Goal: Communication & Community: Answer question/provide support

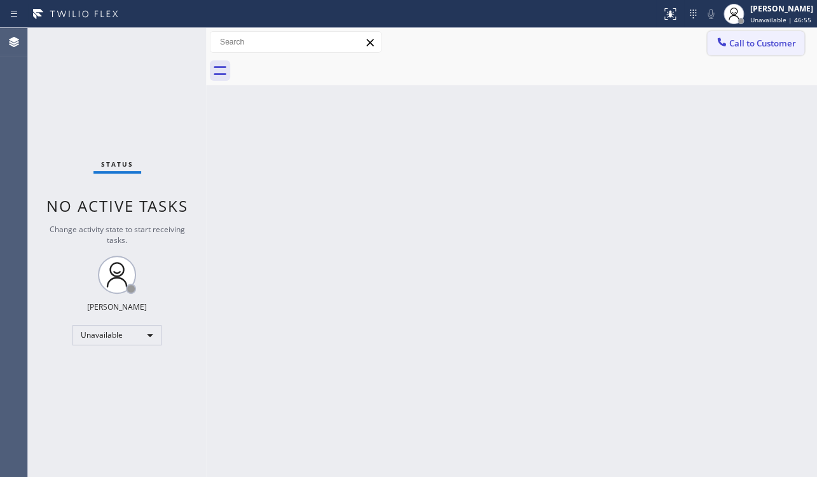
click at [748, 50] on button "Call to Customer" at bounding box center [755, 43] width 97 height 24
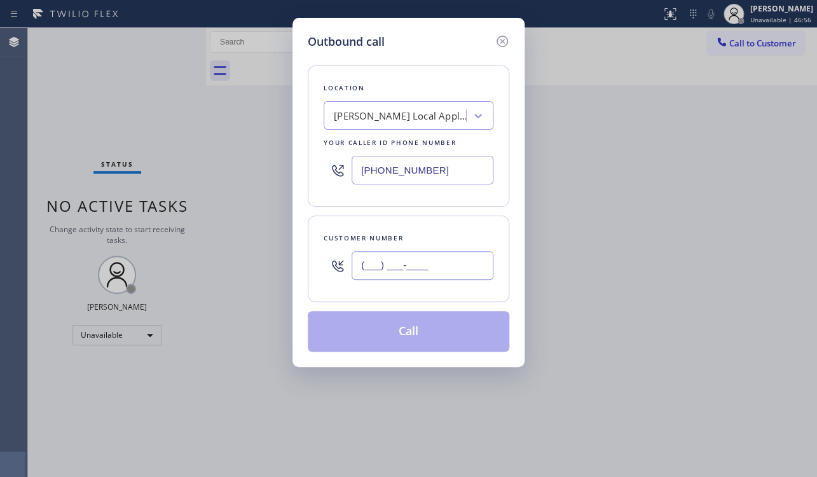
click at [381, 263] on input "(___) ___-____" at bounding box center [423, 265] width 142 height 29
paste input "310) 345-9987"
type input "[PHONE_NUMBER]"
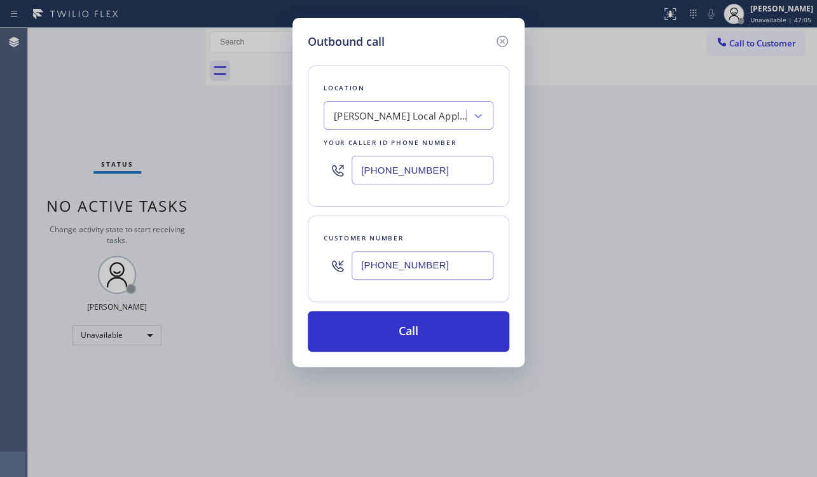
drag, startPoint x: 471, startPoint y: 175, endPoint x: 273, endPoint y: 174, distance: 197.8
click at [273, 174] on div "Outbound call Location [PERSON_NAME] Local Appliance Repair Service Your caller…" at bounding box center [408, 238] width 817 height 477
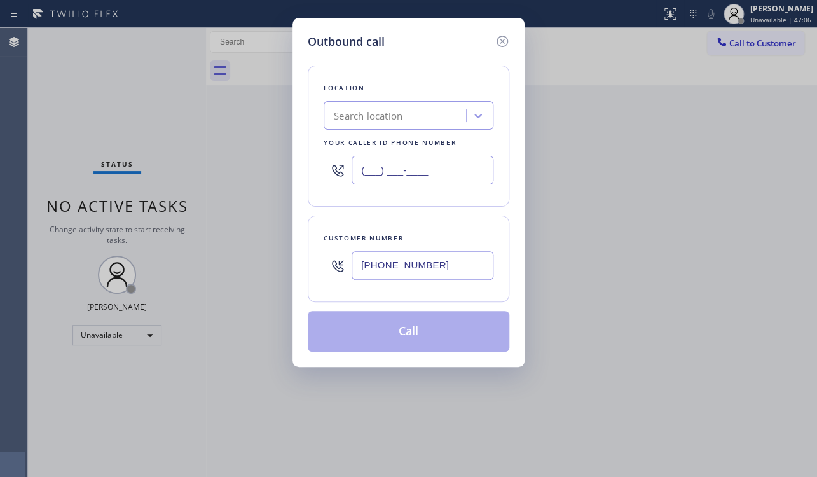
paste input "213) 722-3593"
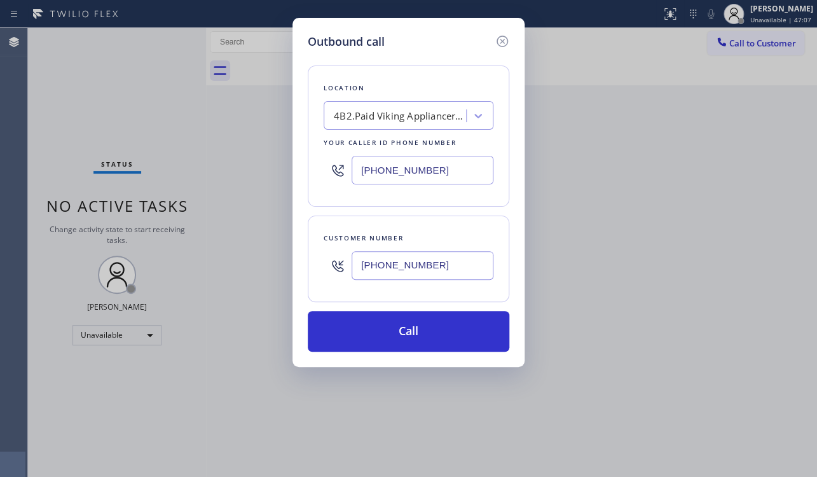
type input "[PHONE_NUMBER]"
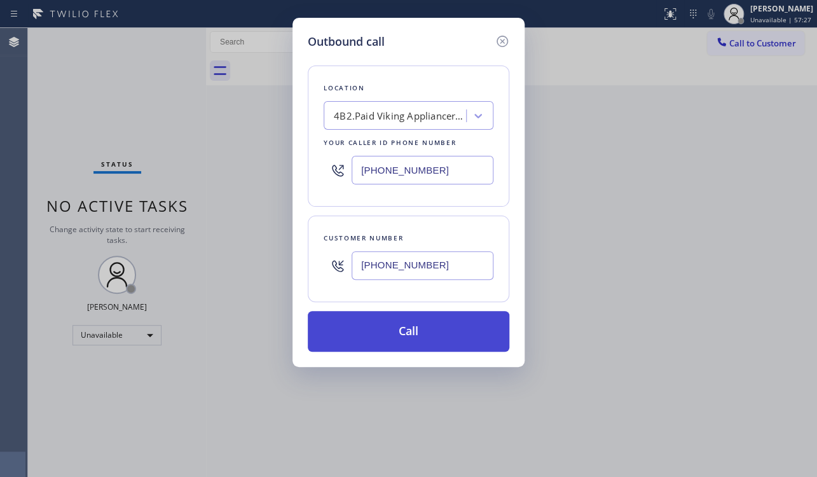
click at [409, 337] on button "Call" at bounding box center [409, 331] width 202 height 41
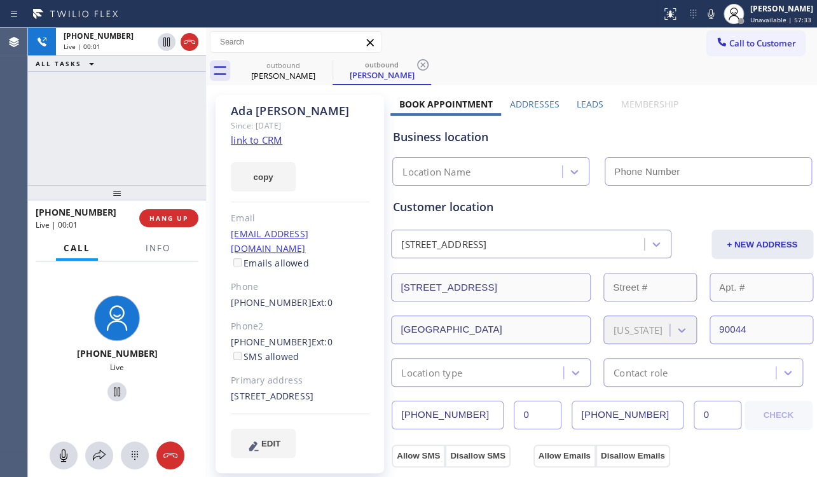
type input "[PHONE_NUMBER]"
click at [155, 211] on button "HANG UP" at bounding box center [168, 218] width 59 height 18
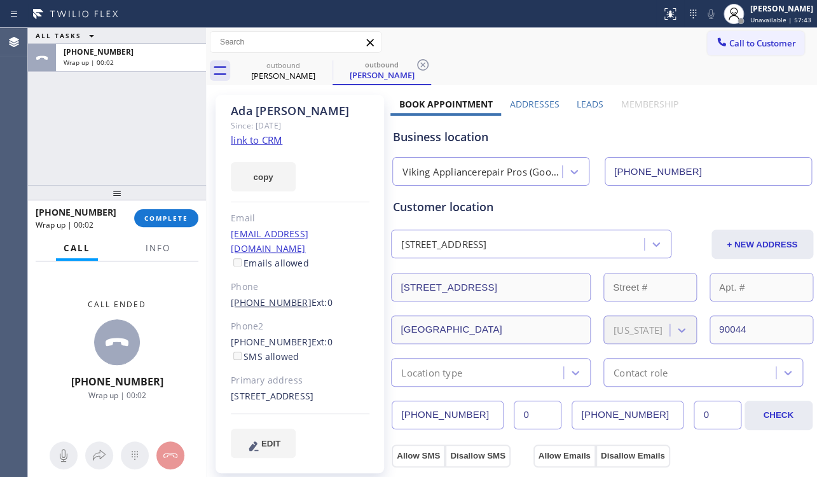
click at [277, 296] on link "[PHONE_NUMBER]" at bounding box center [271, 302] width 81 height 12
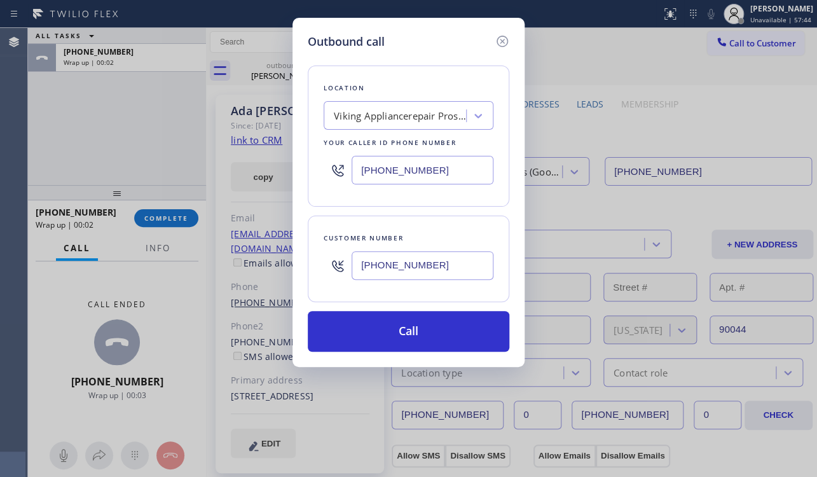
type input "[PHONE_NUMBER]"
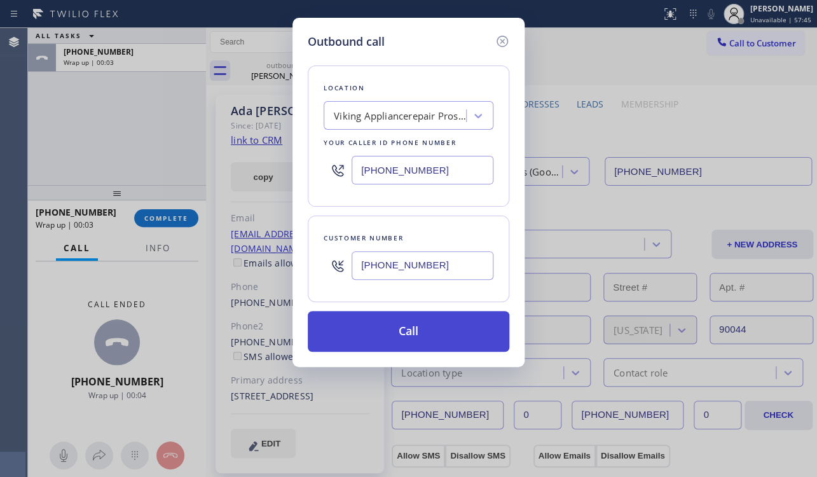
click at [413, 328] on button "Call" at bounding box center [409, 331] width 202 height 41
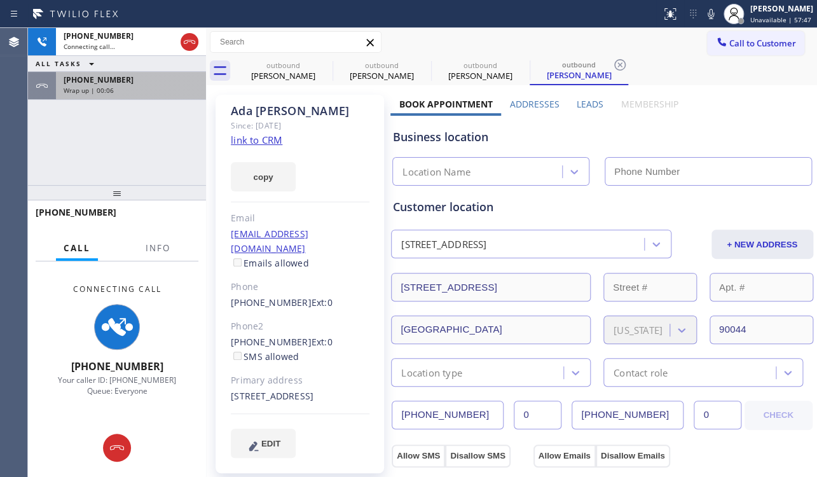
click at [122, 86] on div "Wrap up | 00:06" at bounding box center [131, 90] width 135 height 9
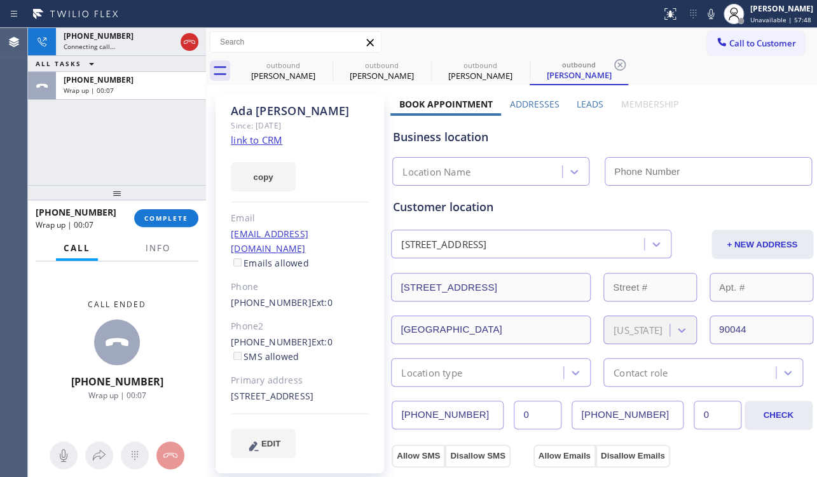
type input "[PHONE_NUMBER]"
click at [172, 221] on span "COMPLETE" at bounding box center [166, 218] width 44 height 9
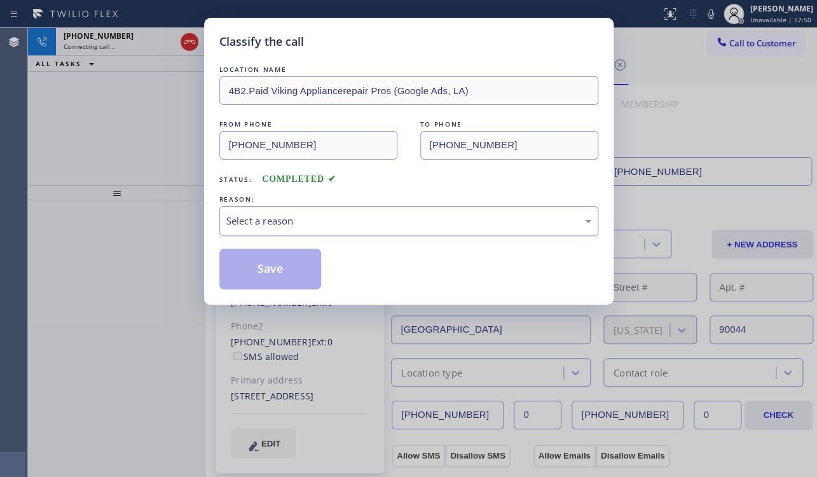
click at [324, 216] on div "Select a reason" at bounding box center [408, 221] width 365 height 15
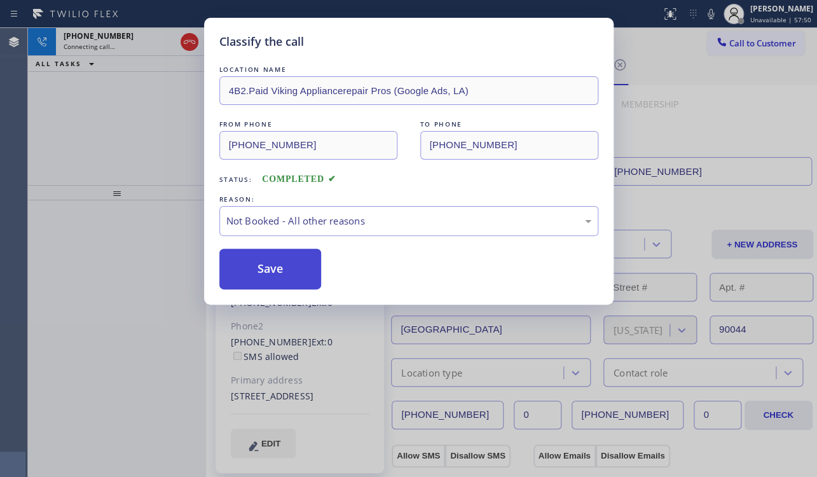
click at [280, 268] on button "Save" at bounding box center [270, 269] width 102 height 41
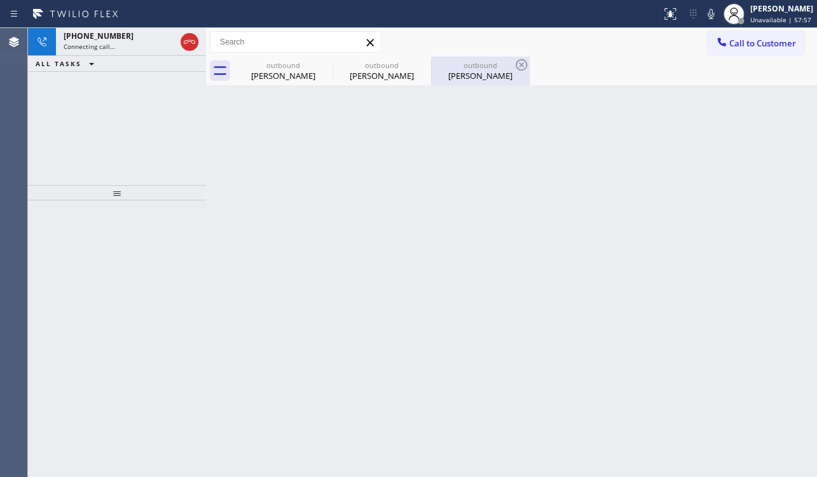
click at [480, 79] on div "[PERSON_NAME]" at bounding box center [480, 75] width 96 height 11
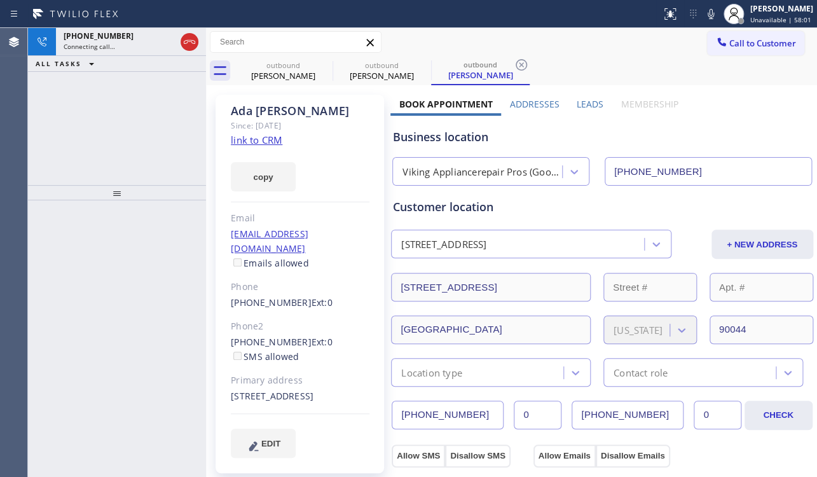
click at [586, 100] on label "Leads" at bounding box center [590, 104] width 27 height 12
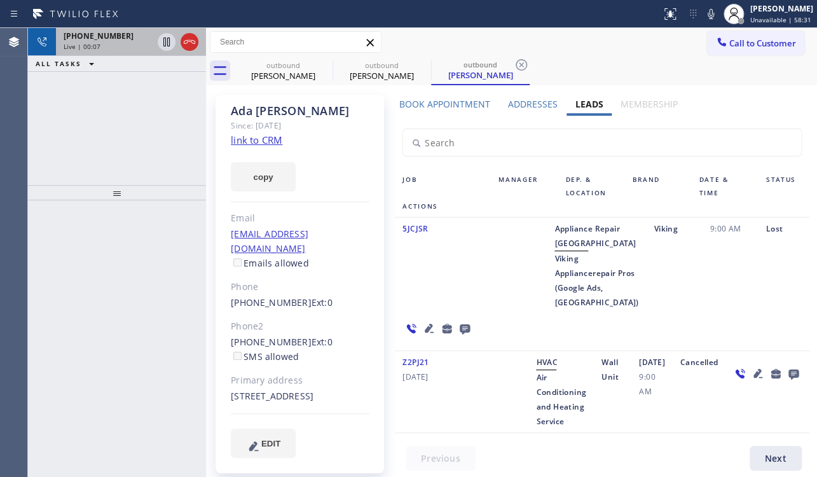
click at [195, 44] on icon at bounding box center [189, 41] width 15 height 15
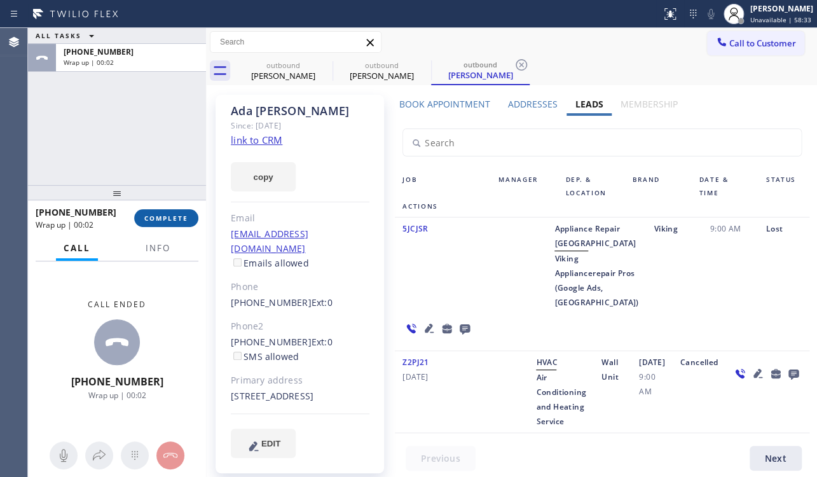
click at [178, 214] on span "COMPLETE" at bounding box center [166, 218] width 44 height 9
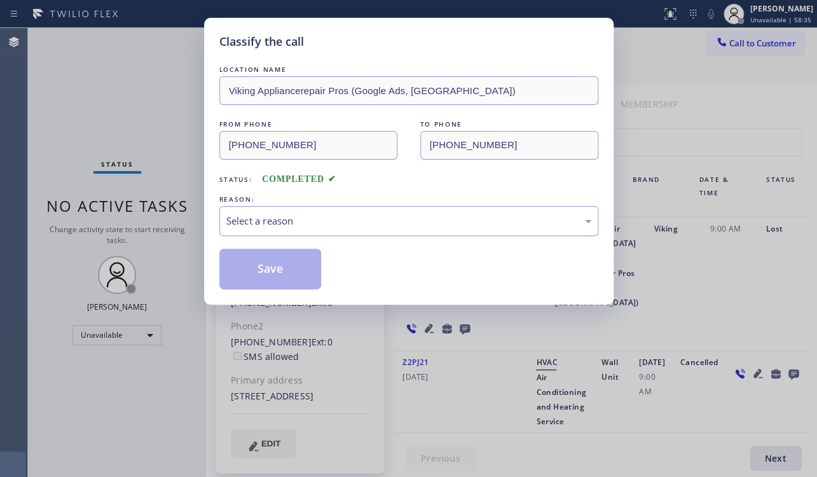
click at [308, 224] on div "Select a reason" at bounding box center [408, 221] width 365 height 15
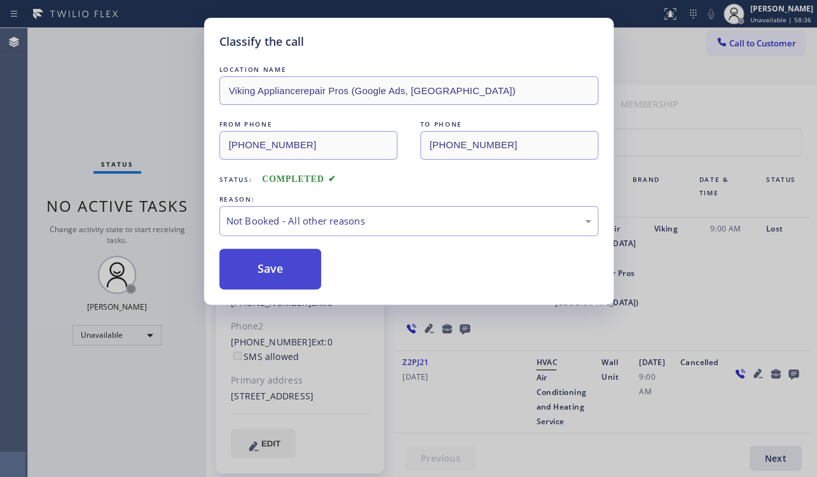
click at [288, 267] on button "Save" at bounding box center [270, 269] width 102 height 41
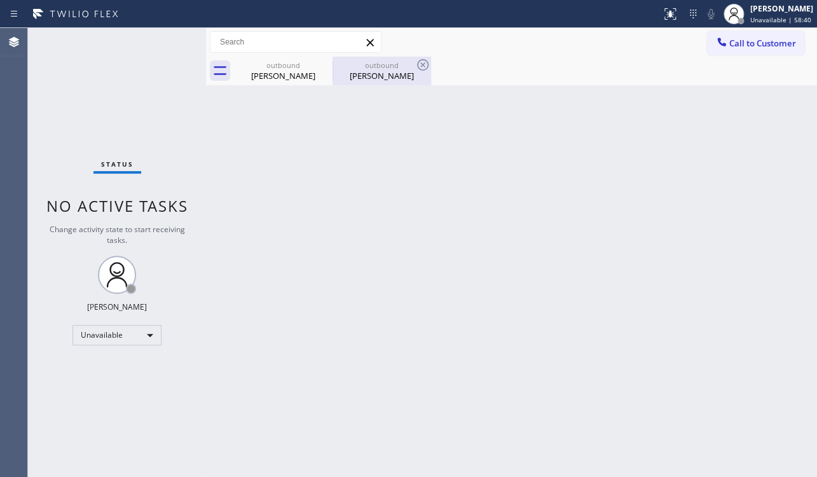
click at [380, 69] on div "outbound" at bounding box center [382, 65] width 96 height 10
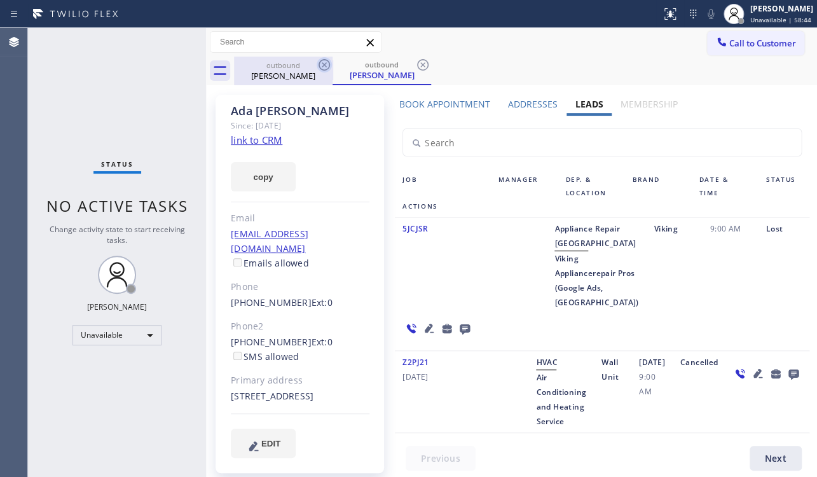
click at [326, 67] on icon at bounding box center [324, 64] width 15 height 15
click at [270, 296] on link "[PHONE_NUMBER]" at bounding box center [271, 302] width 81 height 12
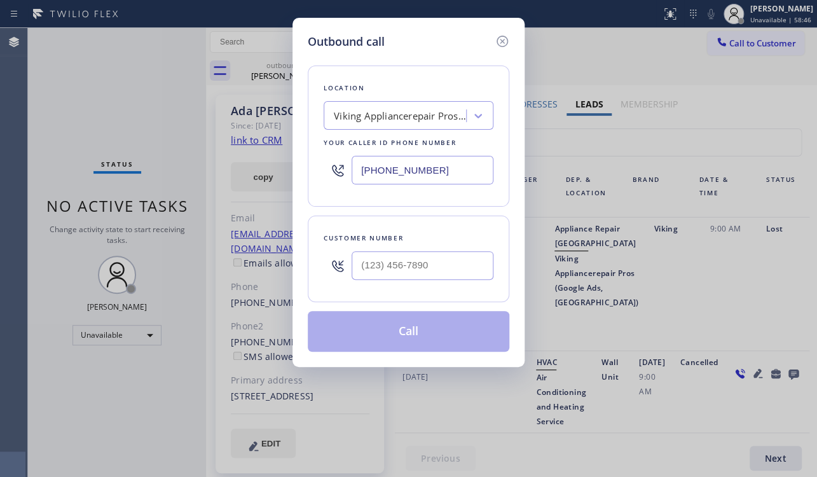
type input "[PHONE_NUMBER]"
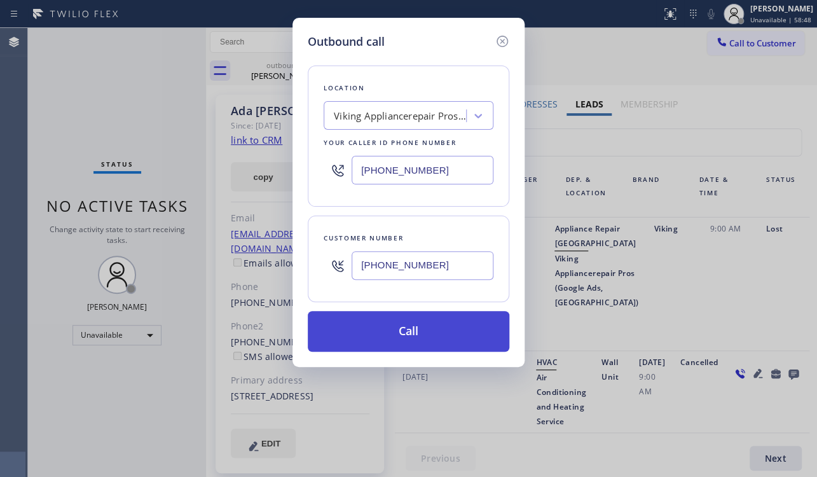
click at [416, 326] on button "Call" at bounding box center [409, 331] width 202 height 41
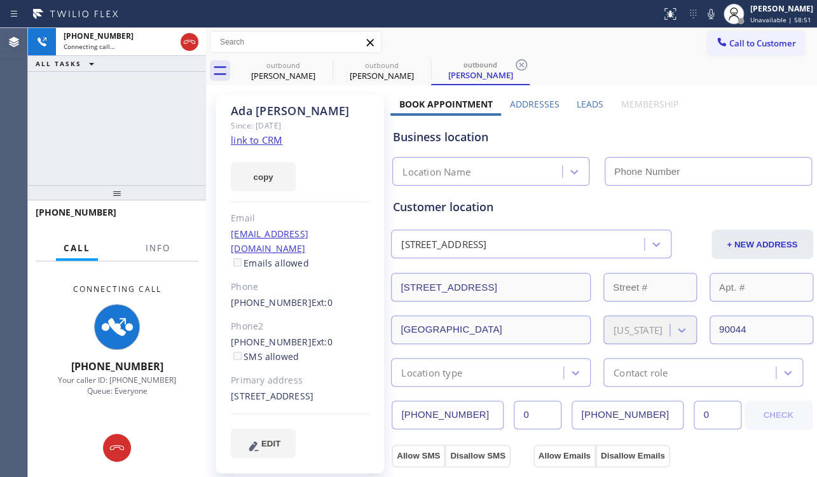
click at [582, 102] on label "Leads" at bounding box center [590, 104] width 27 height 12
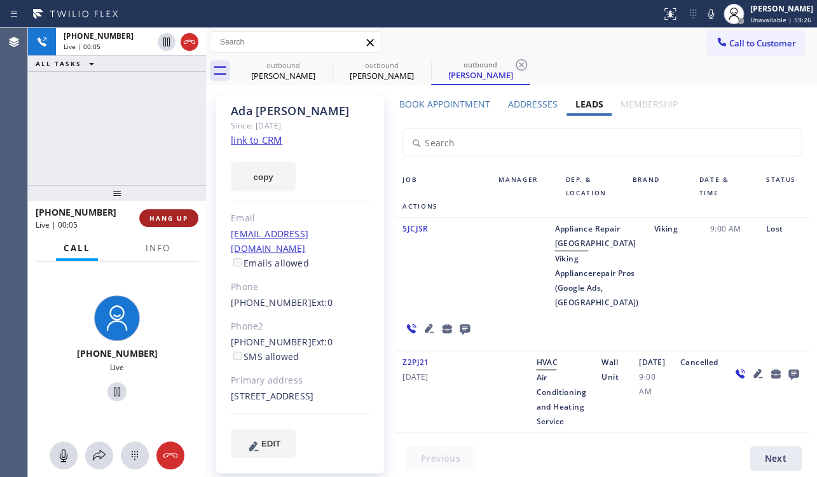
click at [159, 212] on button "HANG UP" at bounding box center [168, 218] width 59 height 18
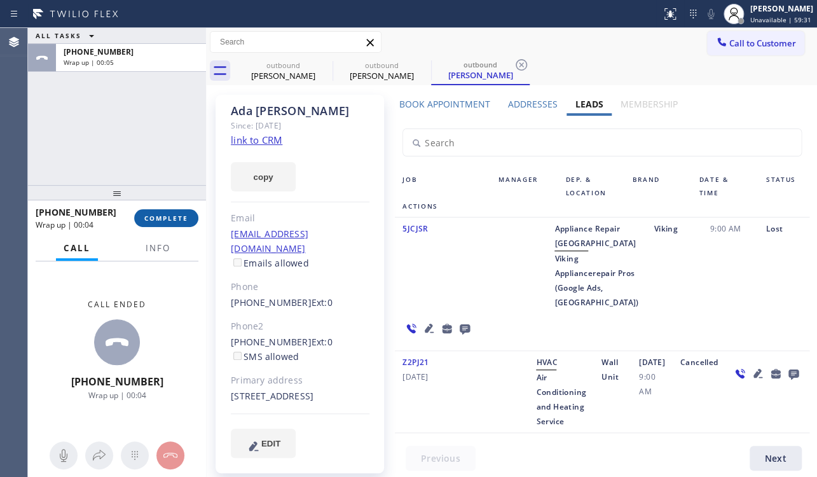
click at [171, 218] on span "COMPLETE" at bounding box center [166, 218] width 44 height 9
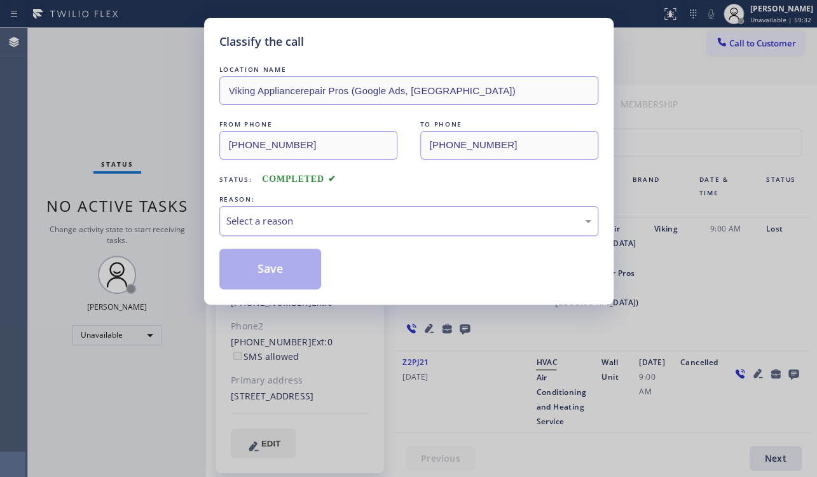
click at [321, 222] on div "Select a reason" at bounding box center [408, 221] width 365 height 15
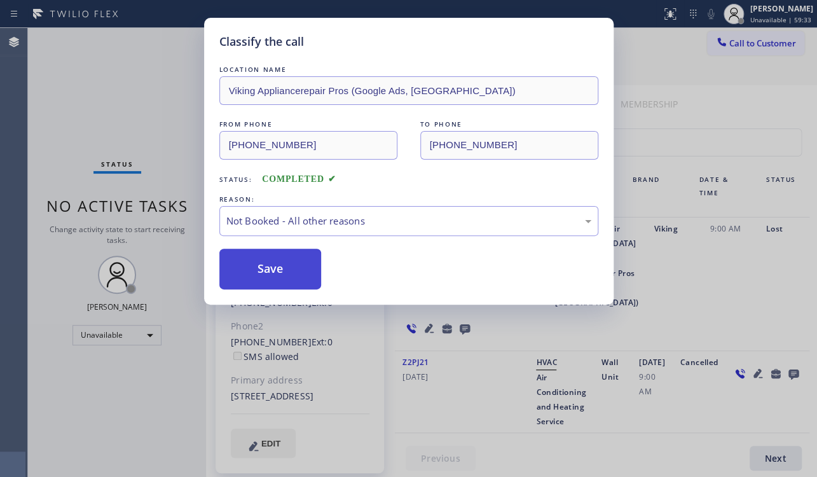
click at [273, 265] on button "Save" at bounding box center [270, 269] width 102 height 41
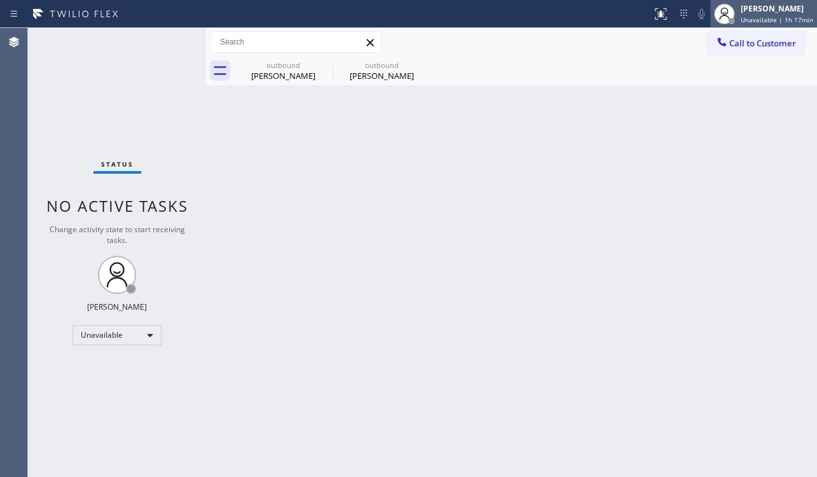
click at [770, 14] on div "[PERSON_NAME] Unavailable | 1h 17min" at bounding box center [777, 14] width 79 height 22
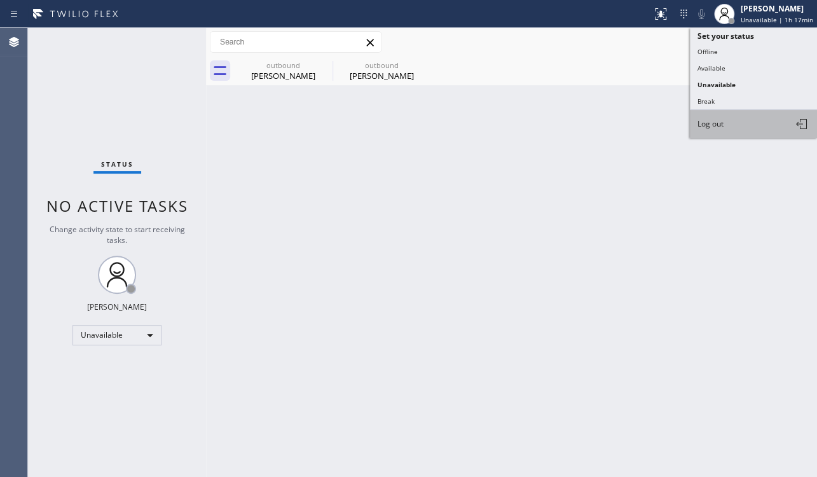
click at [752, 123] on button "Log out" at bounding box center [753, 124] width 127 height 28
